Goal: Task Accomplishment & Management: Manage account settings

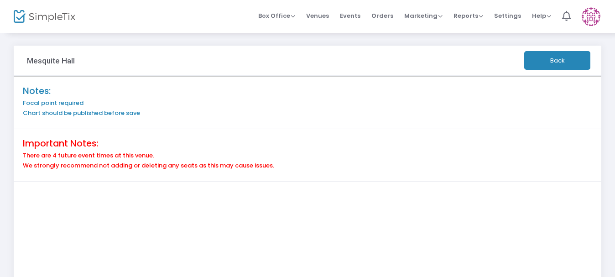
click at [543, 64] on button "Back" at bounding box center [557, 60] width 66 height 19
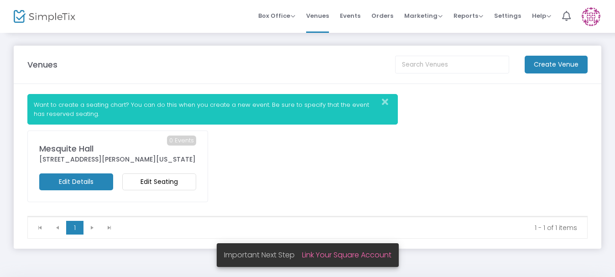
click at [78, 184] on m-button "Edit Details" at bounding box center [76, 181] width 74 height 17
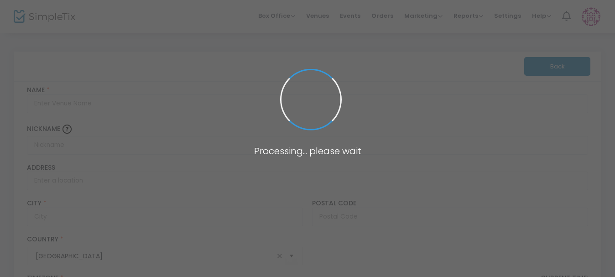
type input "Mesquite Hall"
type input "[STREET_ADDRESS]"
type input "[PERSON_NAME]"
type input "78101"
type input "[GEOGRAPHIC_DATA]"
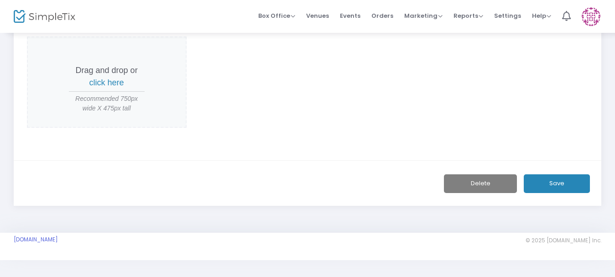
scroll to position [509, 0]
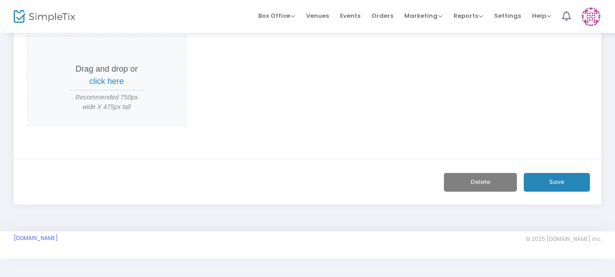
click at [476, 183] on button "Delete" at bounding box center [480, 182] width 73 height 19
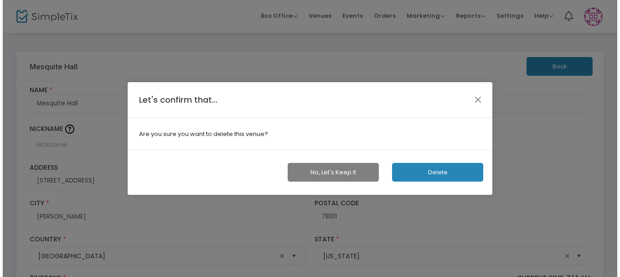
scroll to position [0, 0]
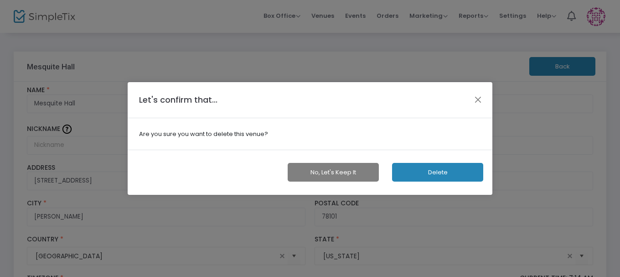
click at [440, 172] on button "Delete" at bounding box center [437, 172] width 91 height 19
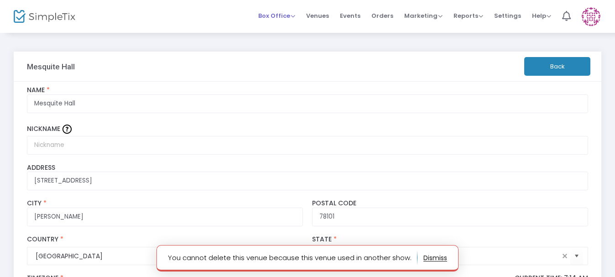
click at [273, 15] on span "Box Office" at bounding box center [276, 15] width 37 height 9
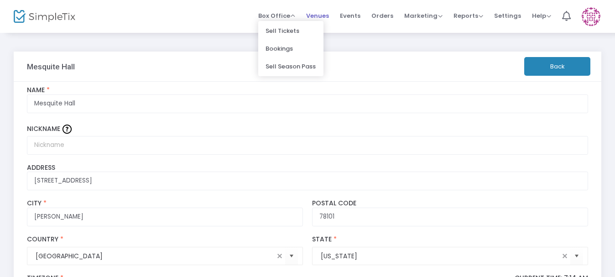
click at [325, 16] on span "Venues" at bounding box center [317, 15] width 23 height 23
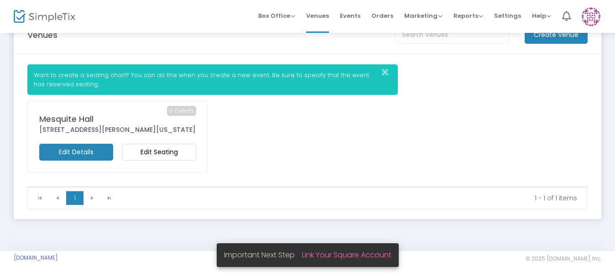
scroll to position [46, 0]
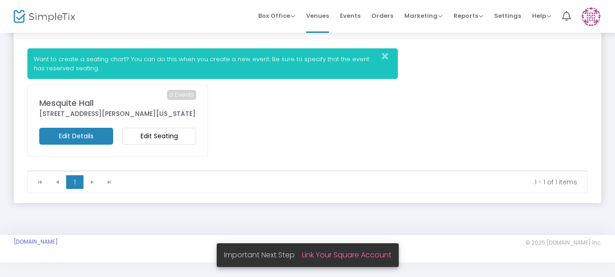
click at [168, 166] on div "0 Events [GEOGRAPHIC_DATA] [STREET_ADDRESS][PERSON_NAME][US_STATE] Edit Details…" at bounding box center [118, 127] width 190 height 85
click at [167, 155] on div "0 Events [GEOGRAPHIC_DATA] [STREET_ADDRESS][PERSON_NAME][US_STATE] Edit Details…" at bounding box center [117, 121] width 181 height 72
drag, startPoint x: 167, startPoint y: 154, endPoint x: 468, endPoint y: 98, distance: 305.5
click at [468, 98] on div "0 Events [GEOGRAPHIC_DATA] [STREET_ADDRESS][PERSON_NAME][US_STATE] Edit Details…" at bounding box center [307, 127] width 569 height 85
